Goal: Task Accomplishment & Management: Complete application form

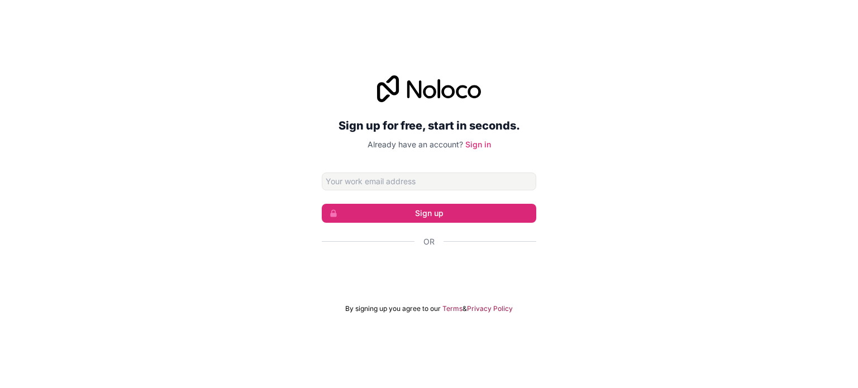
click at [414, 179] on input "Email address" at bounding box center [429, 182] width 215 height 18
type input "[EMAIL_ADDRESS][DOMAIN_NAME]"
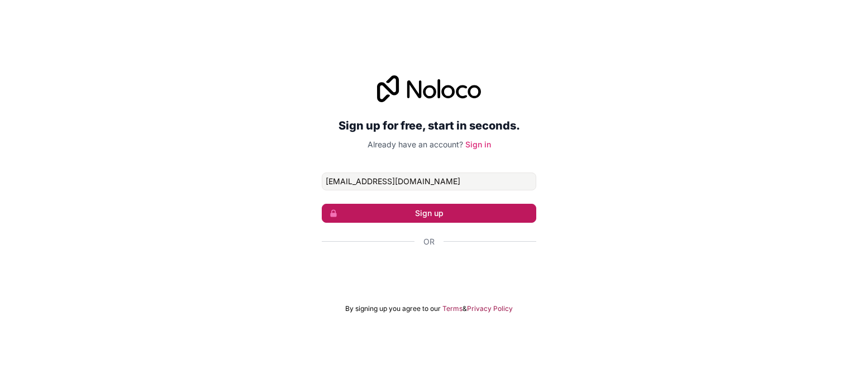
click at [414, 214] on button "Sign up" at bounding box center [429, 213] width 215 height 19
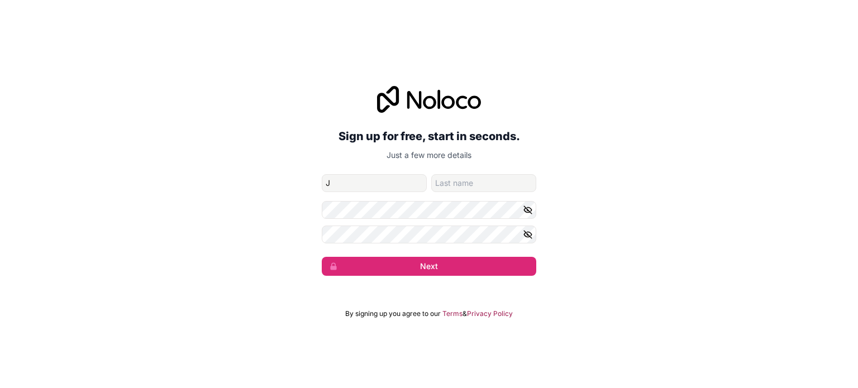
type input "[PERSON_NAME]"
click at [473, 166] on div "Sign up for free, start in seconds. Just a few more details [EMAIL_ADDRESS][DOM…" at bounding box center [429, 181] width 215 height 190
click at [473, 176] on input "family-name" at bounding box center [483, 183] width 105 height 18
type input "[PERSON_NAME]"
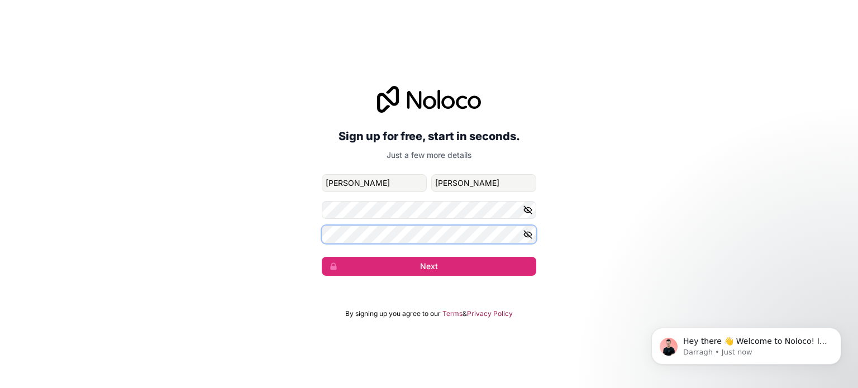
click at [322, 257] on button "Next" at bounding box center [429, 266] width 215 height 19
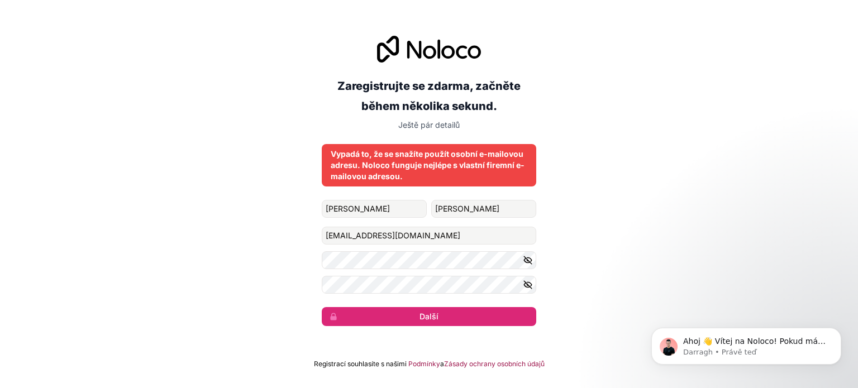
click at [587, 207] on div "Zaregistrujte se zdarma, začněte během několika sekund. Ještě pár detailů [PERS…" at bounding box center [429, 181] width 858 height 322
drag, startPoint x: 455, startPoint y: 239, endPoint x: 284, endPoint y: 248, distance: 171.2
click at [284, 248] on div "Zaregistrujte se zdarma, začněte během několika sekund. Ještě pár detailů [PERS…" at bounding box center [429, 181] width 858 height 322
type input "l"
type input "[EMAIL_ADDRESS][DOMAIN_NAME]"
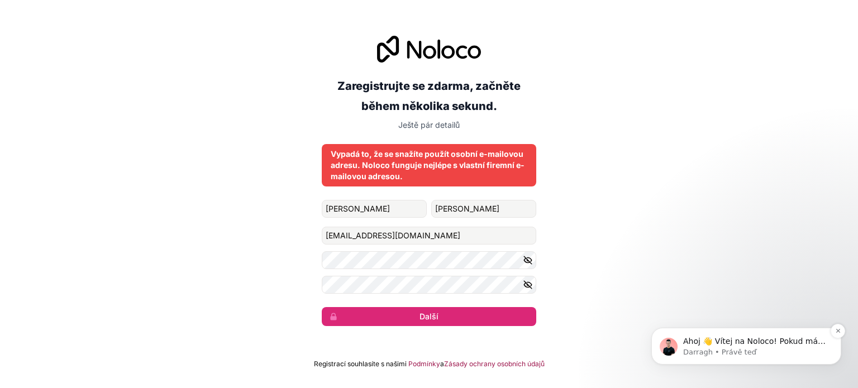
click at [758, 335] on div "Ahoj 👋 Vítej na Noloco! Pokud máš nějaké dotazy, stačí odpovědět na tuto zprávu…" at bounding box center [746, 346] width 173 height 22
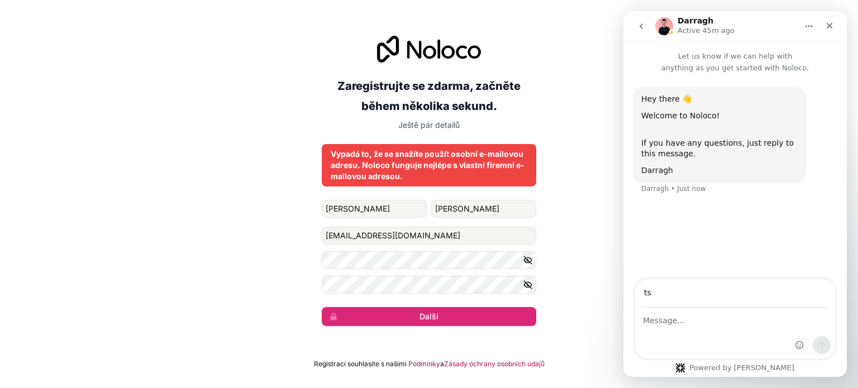
type input "[EMAIL_ADDRESS][DOMAIN_NAME]"
click at [711, 328] on div "Interkomový posel" at bounding box center [735, 333] width 200 height 50
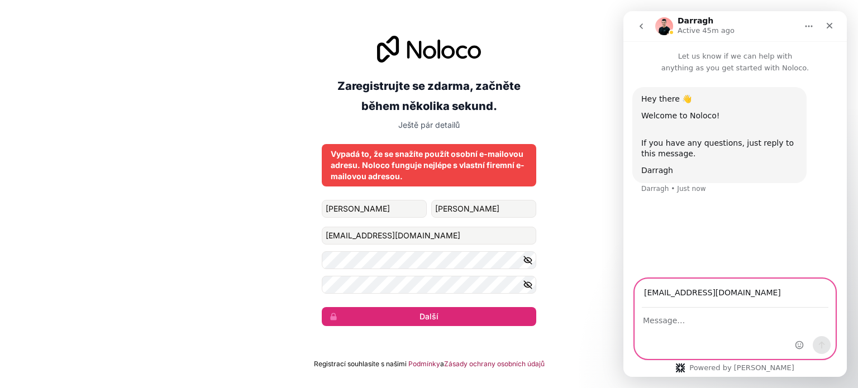
click at [685, 318] on textarea "Message…" at bounding box center [735, 317] width 200 height 19
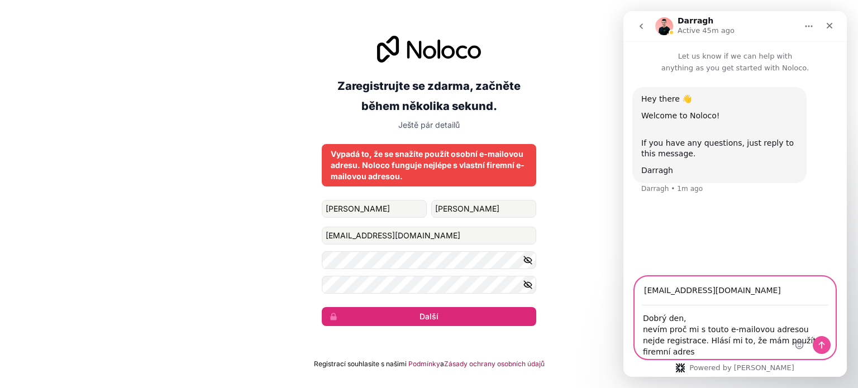
type textarea "Dobrý den, nevím proč mi s touto e-mailovou adresou nejde registrace. Hlásí mi …"
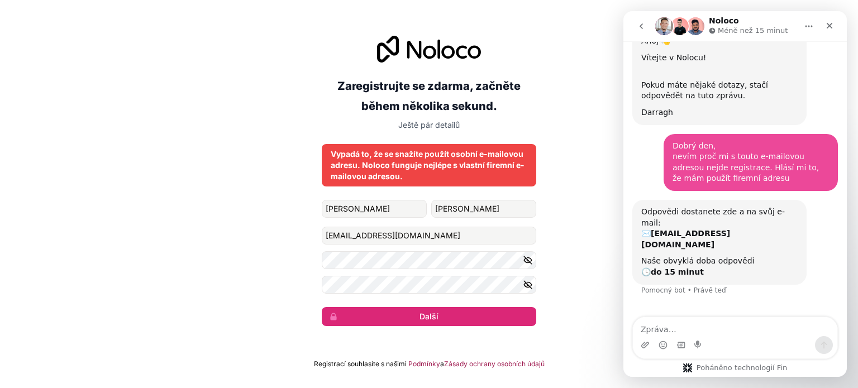
scroll to position [58, 0]
click at [741, 328] on textarea "Zpráva…" at bounding box center [735, 326] width 205 height 19
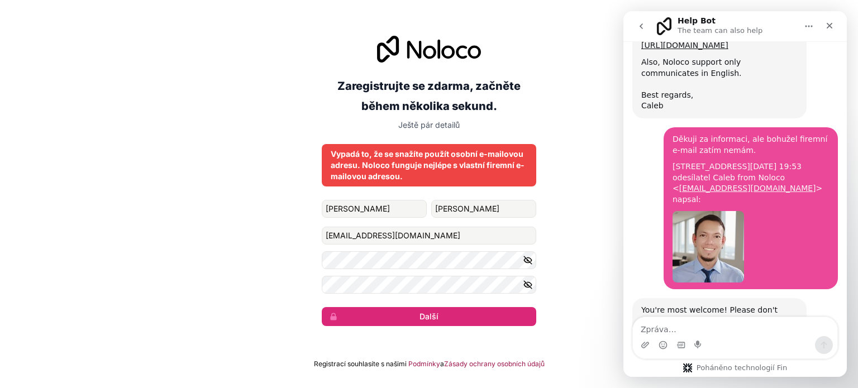
scroll to position [515, 0]
